Goal: Navigation & Orientation: Understand site structure

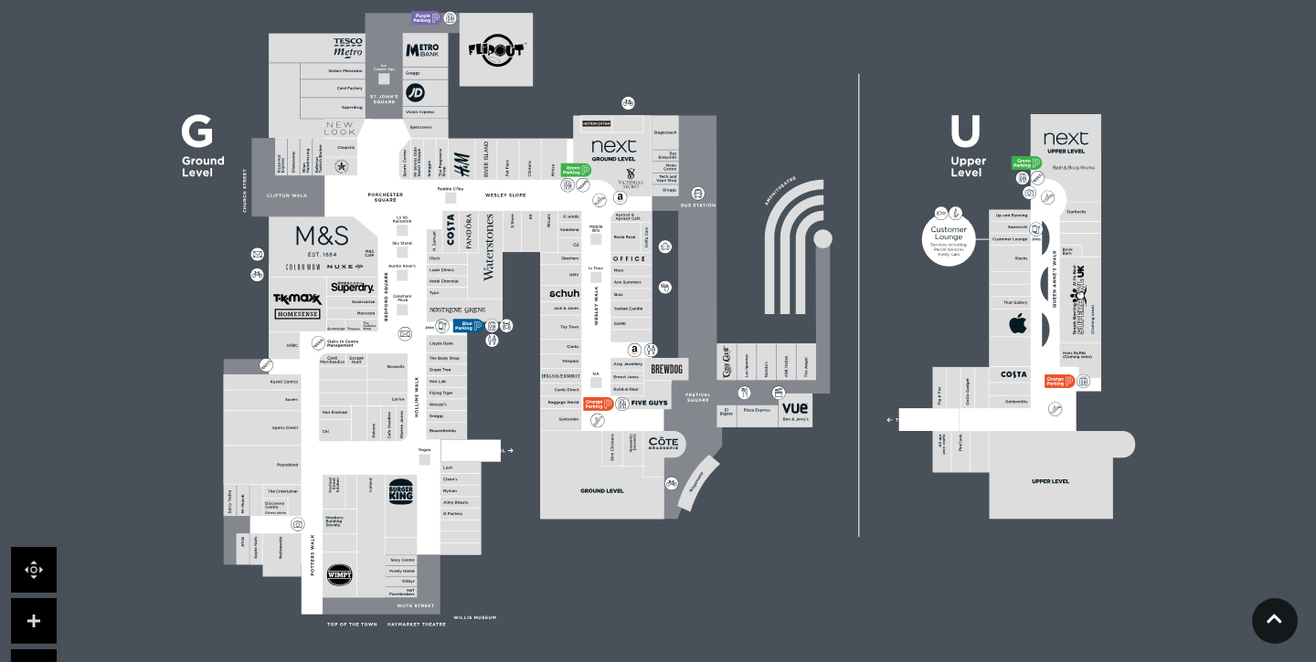
scroll to position [571, 0]
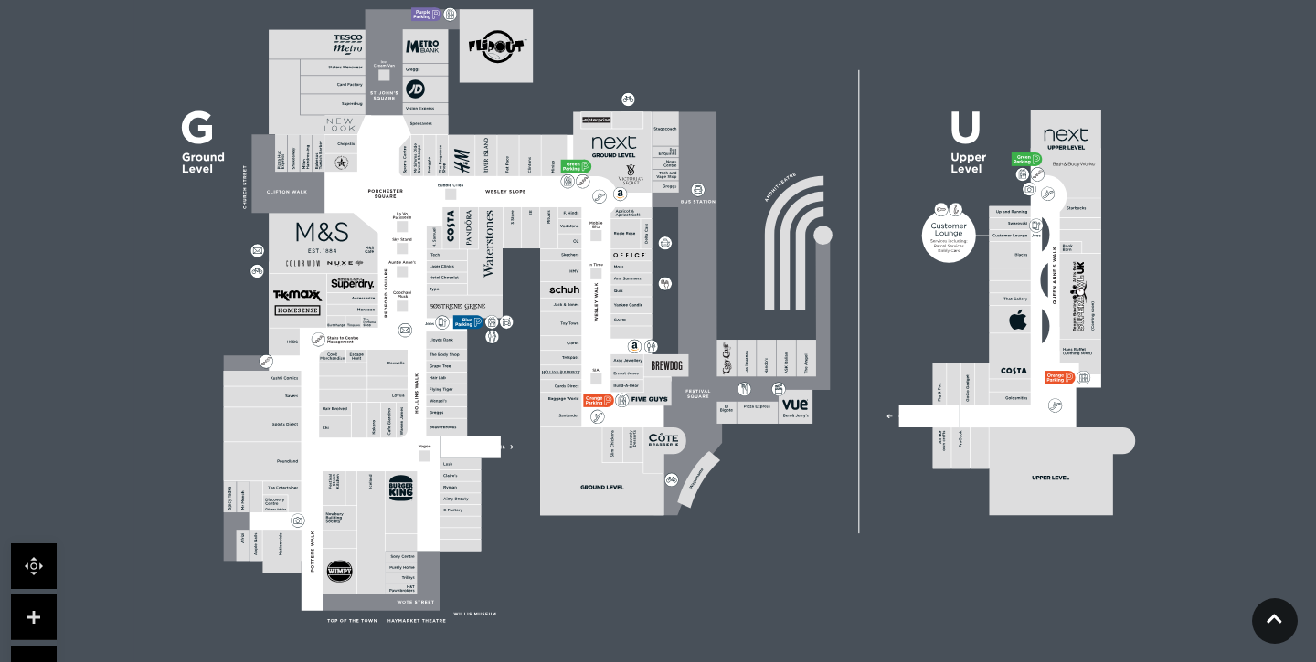
click at [419, 12] on icon at bounding box center [420, 12] width 3 height 3
drag, startPoint x: 122, startPoint y: 372, endPoint x: 123, endPoint y: 344, distance: 28.4
click at [123, 344] on icon at bounding box center [658, 297] width 1316 height 740
click at [44, 559] on link at bounding box center [34, 567] width 46 height 46
click at [37, 613] on link at bounding box center [34, 618] width 46 height 46
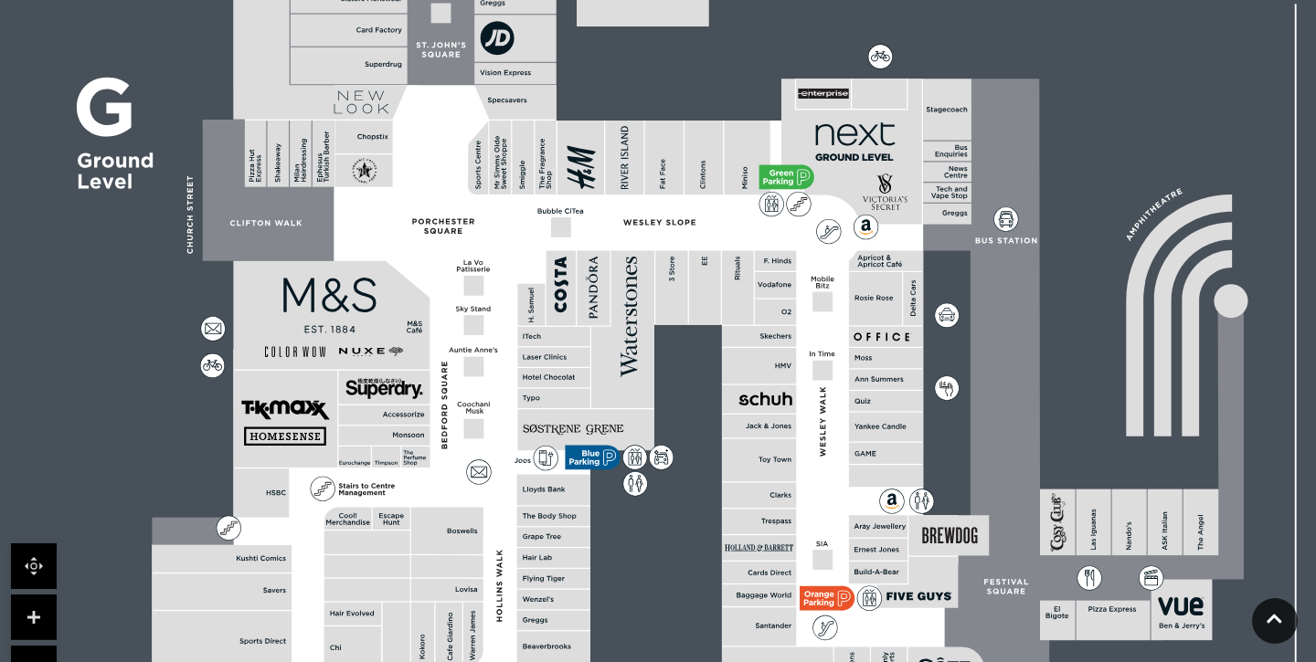
drag, startPoint x: 260, startPoint y: 181, endPoint x: 535, endPoint y: 296, distance: 299.0
click at [535, 296] on rect at bounding box center [530, 305] width 27 height 42
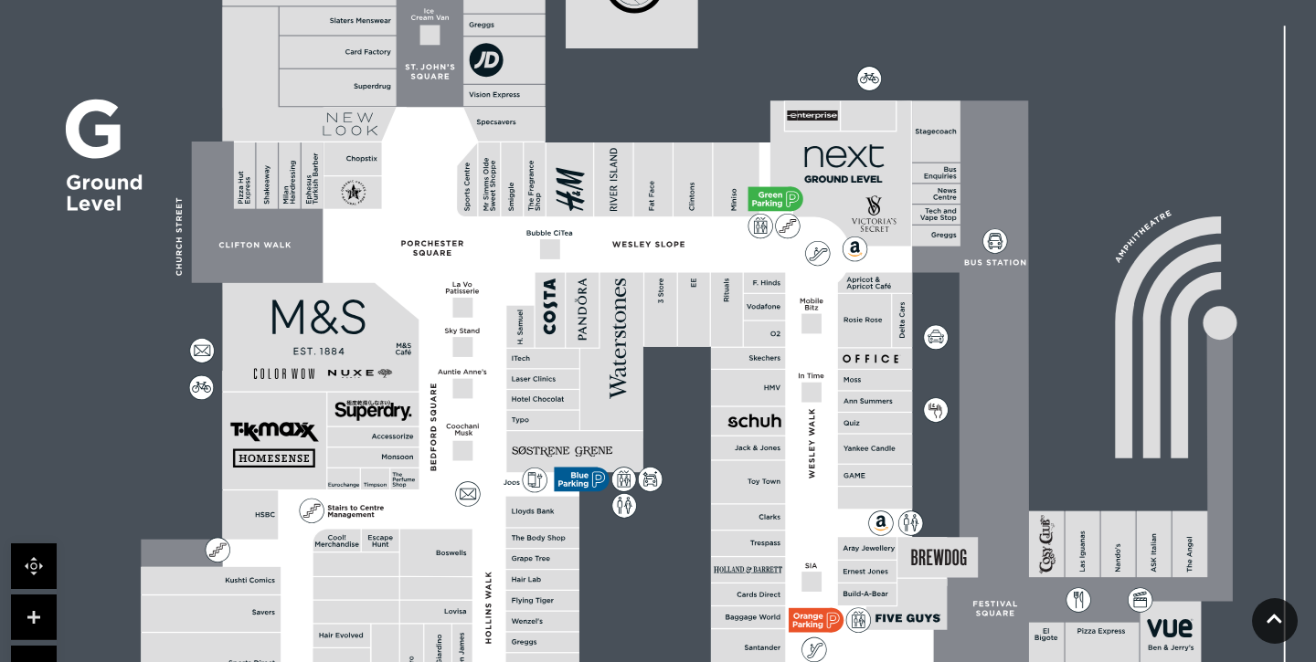
drag, startPoint x: 379, startPoint y: 225, endPoint x: 374, endPoint y: 247, distance: 22.6
click at [374, 247] on rect at bounding box center [365, 202] width 84 height 191
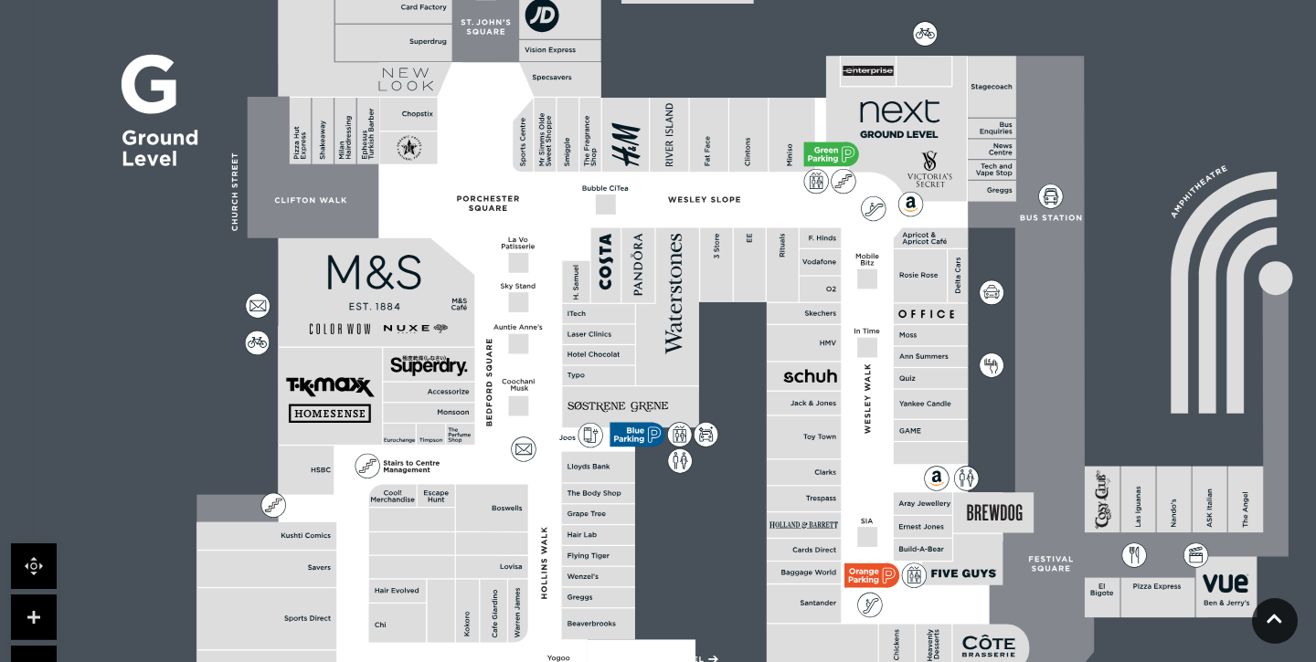
drag, startPoint x: 569, startPoint y: 396, endPoint x: 625, endPoint y: 351, distance: 71.5
click at [625, 351] on rect at bounding box center [598, 354] width 72 height 19
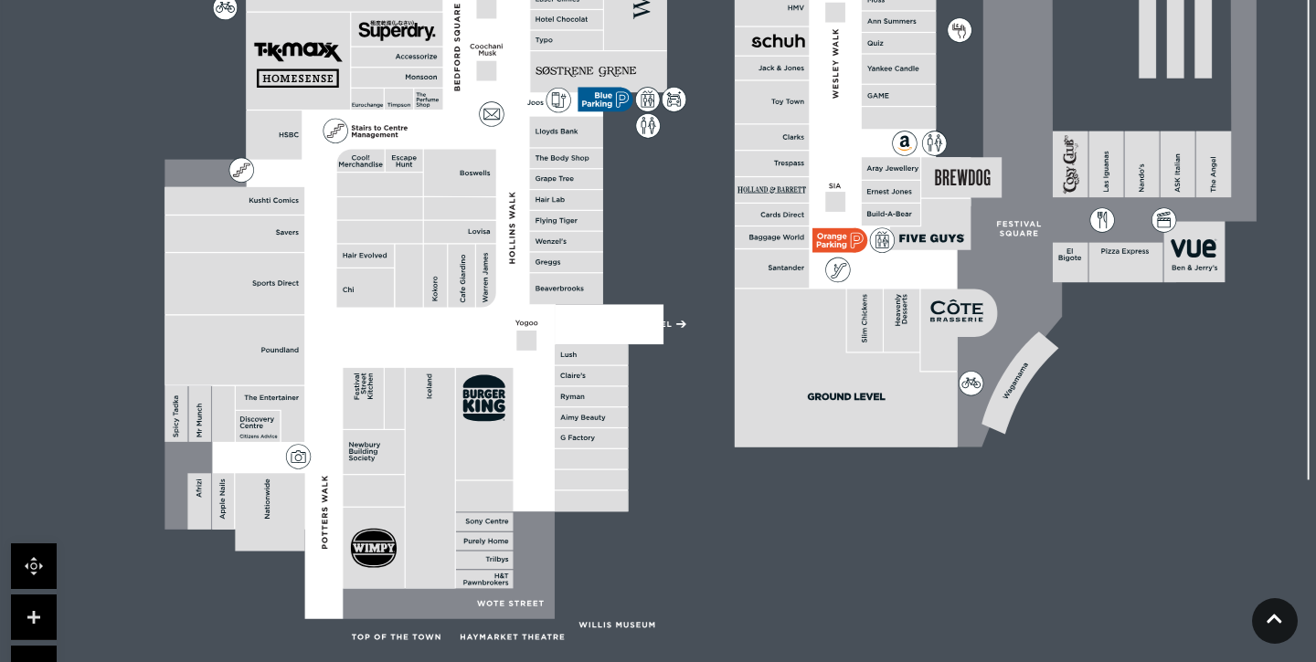
drag, startPoint x: 622, startPoint y: 365, endPoint x: 589, endPoint y: 29, distance: 337.0
click at [589, 29] on rect at bounding box center [566, 19] width 72 height 19
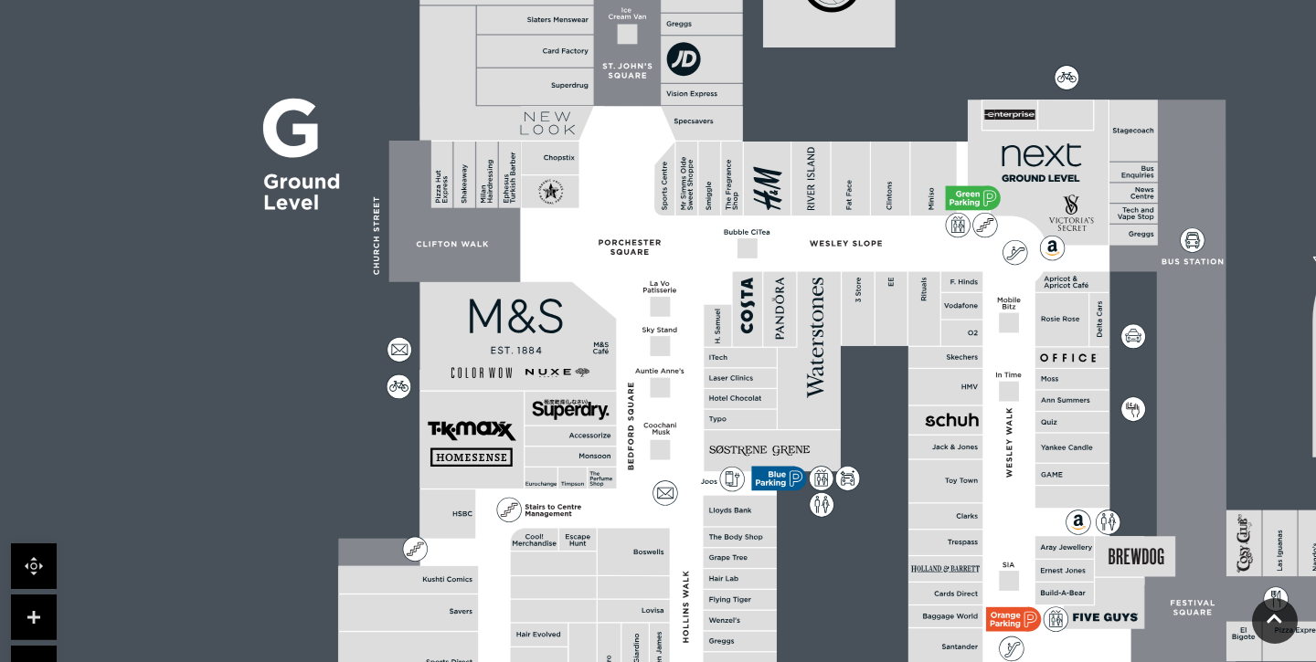
drag, startPoint x: 407, startPoint y: 175, endPoint x: 580, endPoint y: 554, distance: 416.2
click at [580, 554] on rect at bounding box center [554, 564] width 86 height 24
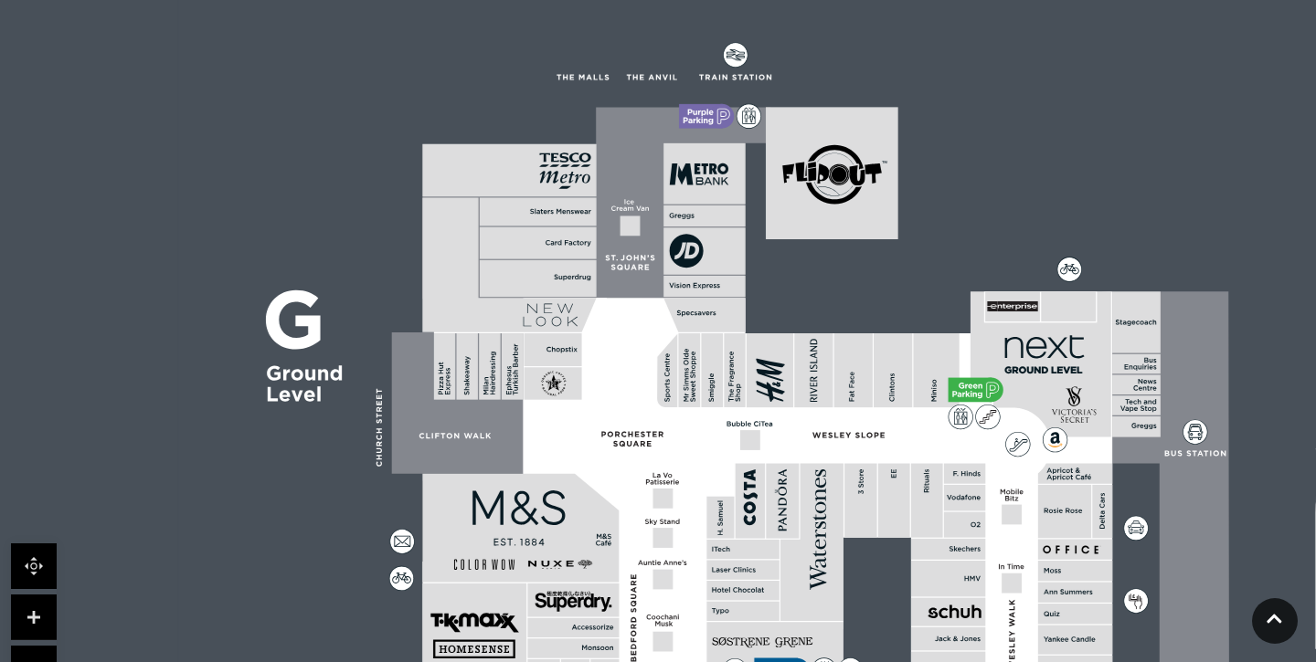
drag, startPoint x: 623, startPoint y: 224, endPoint x: 626, endPoint y: 414, distance: 190.1
click at [584, 78] on icon at bounding box center [581, 77] width 5 height 5
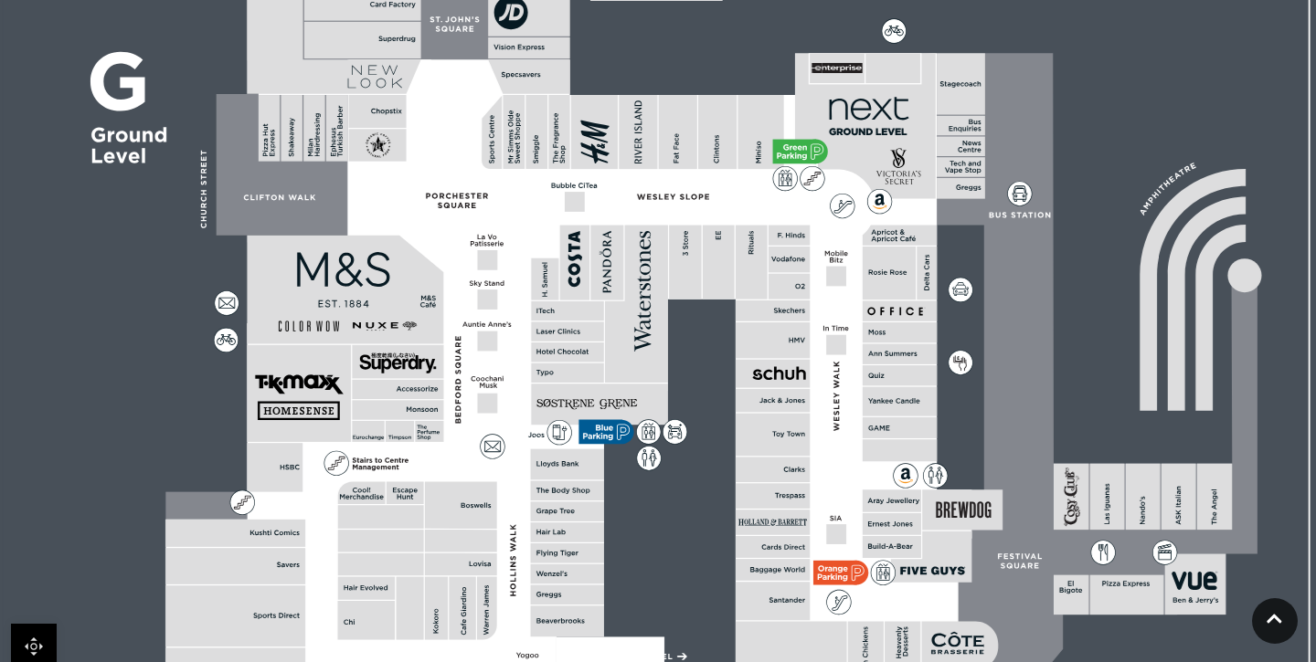
drag, startPoint x: 687, startPoint y: 322, endPoint x: 512, endPoint y: -16, distance: 380.1
click at [512, 0] on html "Skip to Navigation Skip to Content Toggle navigation .st5{fill:none;stroke:#FFF…" at bounding box center [658, 348] width 1316 height 1678
